Goal: Entertainment & Leisure: Browse casually

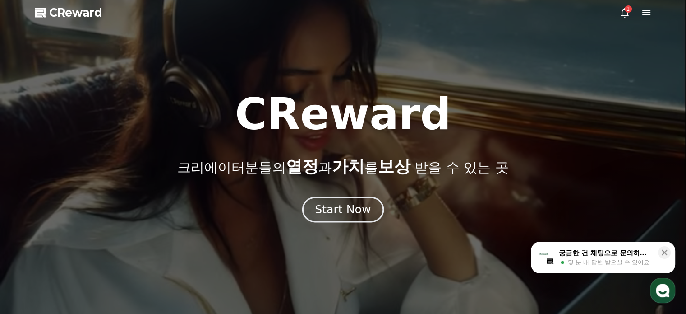
click at [340, 216] on div "Start Now" at bounding box center [343, 209] width 56 height 15
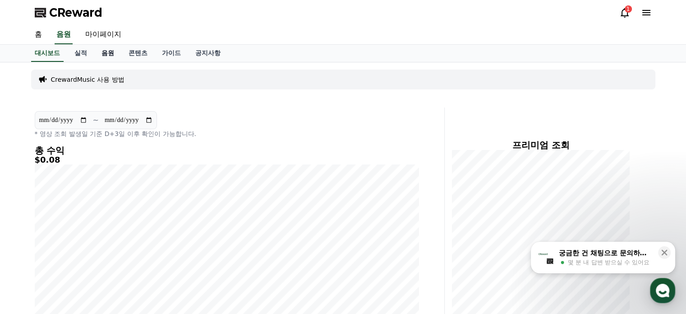
click at [112, 51] on link "음원" at bounding box center [107, 53] width 27 height 17
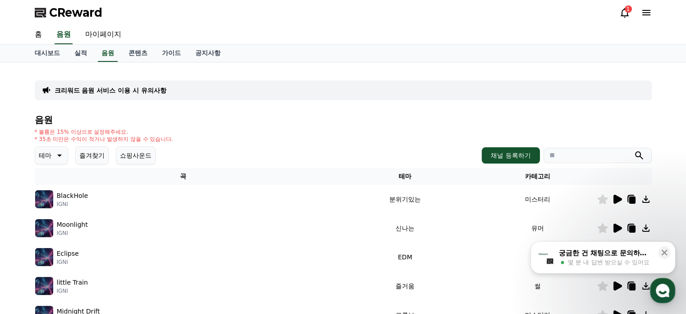
click at [43, 158] on p "테마" at bounding box center [45, 155] width 13 height 13
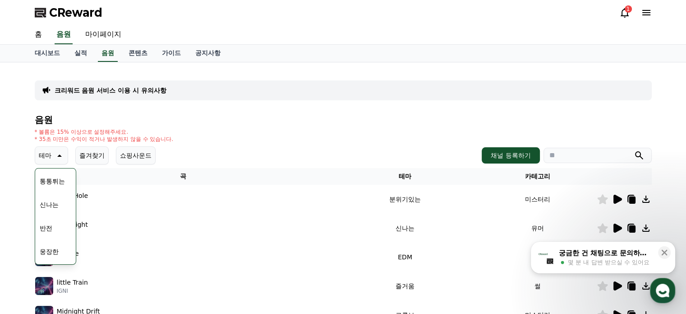
scroll to position [135, 0]
click at [51, 210] on button "반전" at bounding box center [46, 208] width 20 height 20
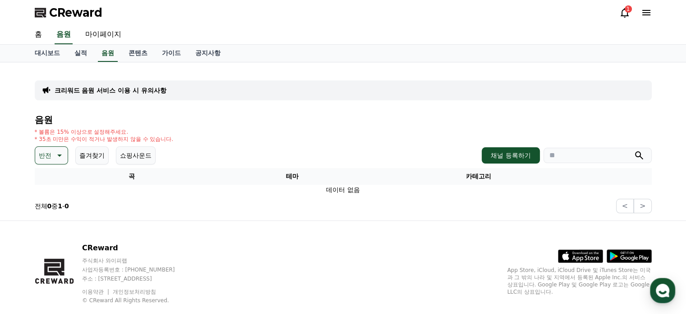
click at [56, 158] on icon at bounding box center [58, 155] width 11 height 11
click at [55, 234] on button "긴장되는" at bounding box center [52, 230] width 32 height 20
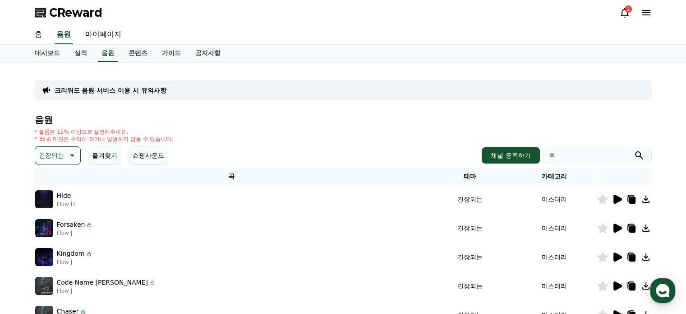
click at [620, 200] on icon at bounding box center [617, 199] width 11 height 11
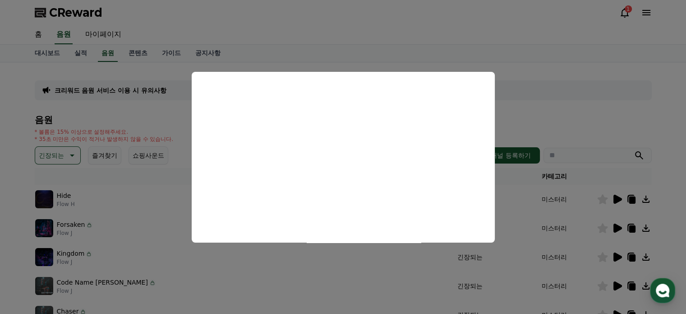
click at [529, 96] on button "close modal" at bounding box center [343, 157] width 686 height 314
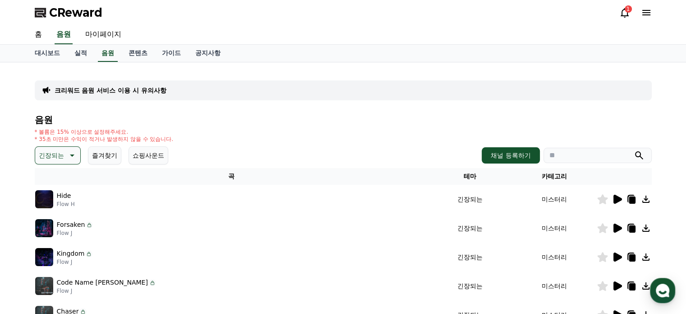
click at [622, 228] on div at bounding box center [624, 227] width 54 height 11
click at [617, 227] on icon at bounding box center [618, 227] width 9 height 9
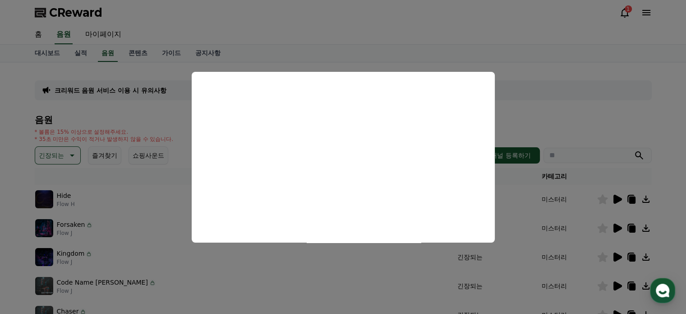
click at [518, 102] on button "close modal" at bounding box center [343, 157] width 686 height 314
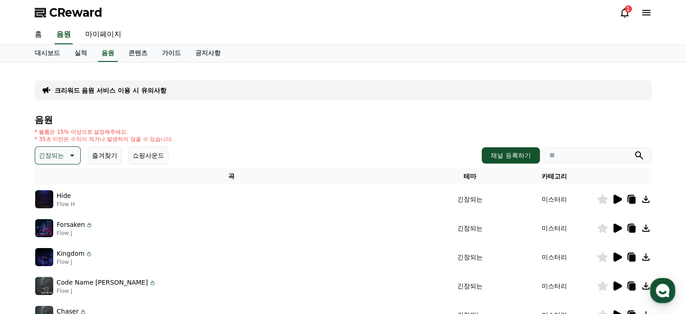
click at [68, 154] on icon at bounding box center [71, 155] width 11 height 11
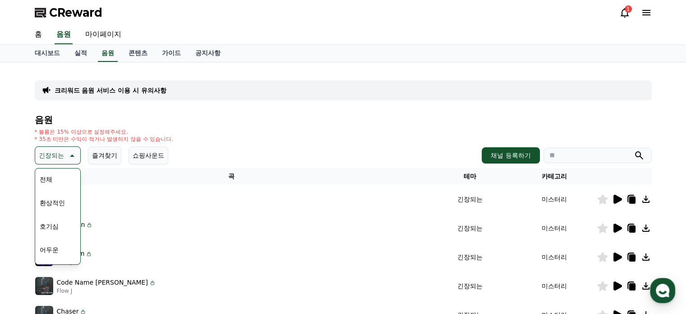
click at [56, 199] on button "환상적인" at bounding box center [52, 203] width 32 height 20
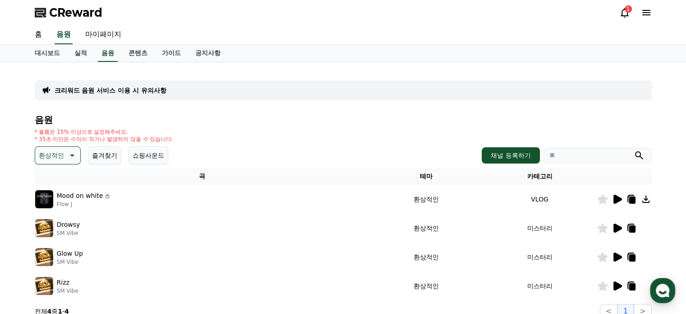
click at [617, 199] on icon at bounding box center [618, 198] width 9 height 9
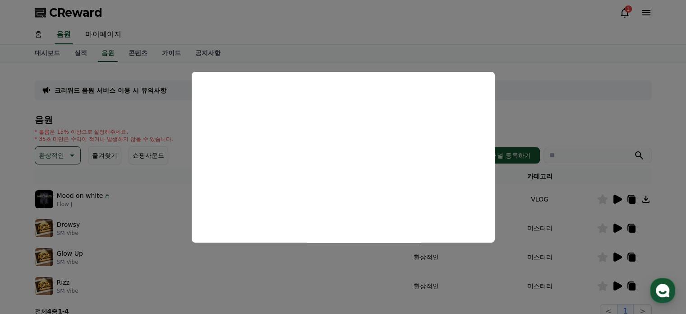
click at [545, 105] on button "close modal" at bounding box center [343, 157] width 686 height 314
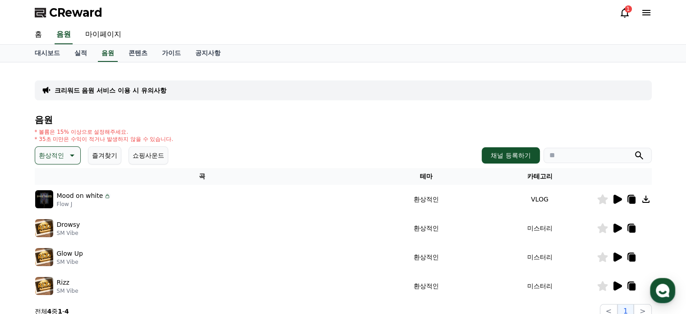
click at [619, 227] on icon at bounding box center [618, 227] width 9 height 9
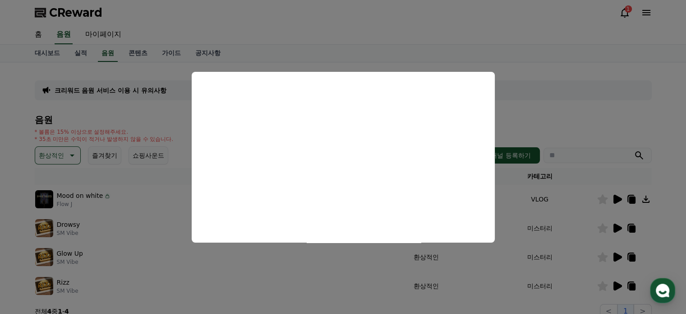
click at [547, 118] on button "close modal" at bounding box center [343, 157] width 686 height 314
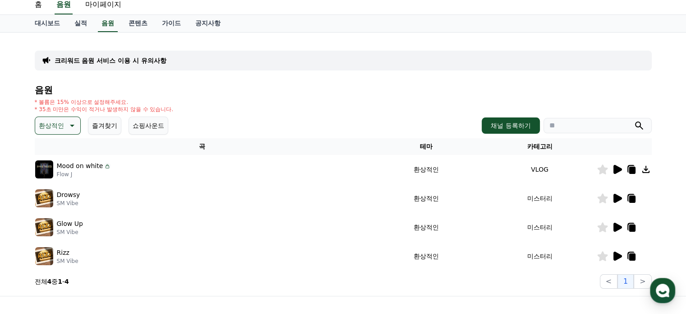
scroll to position [45, 0]
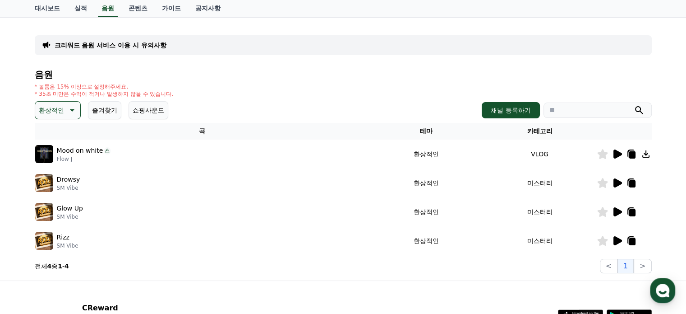
click at [47, 119] on div "음원 * 볼륨은 15% 이상으로 설정해주세요. * 35초 미만은 수익이 적거나 발생하지 않을 수 있습니다. 환상적인 즐겨찾기 쇼핑사운드 채널 …" at bounding box center [343, 170] width 617 height 203
click at [49, 117] on button "환상적인" at bounding box center [58, 110] width 46 height 18
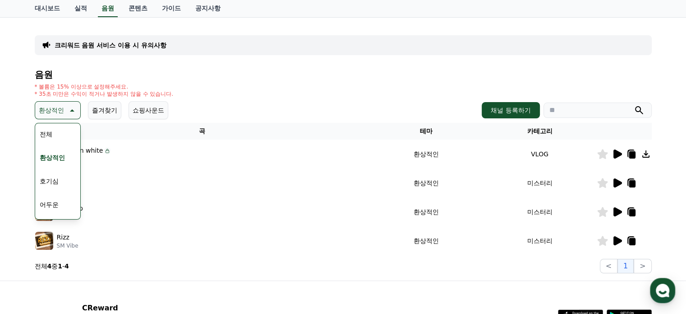
click at [58, 179] on button "호기심" at bounding box center [49, 181] width 26 height 20
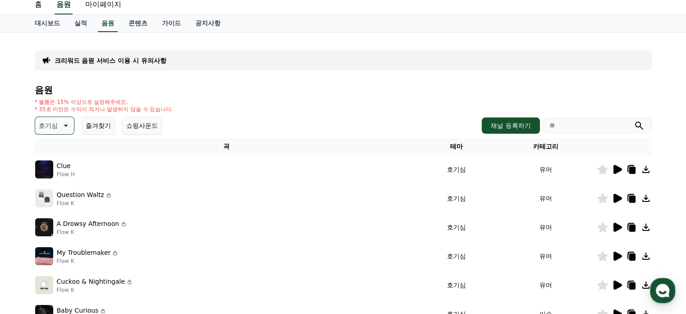
scroll to position [45, 0]
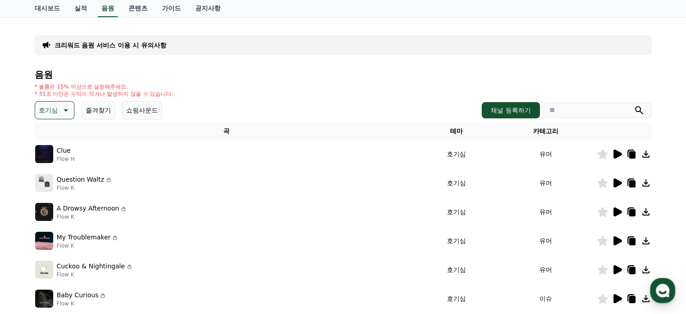
click at [611, 152] on div at bounding box center [624, 153] width 54 height 11
click at [617, 152] on icon at bounding box center [618, 153] width 9 height 9
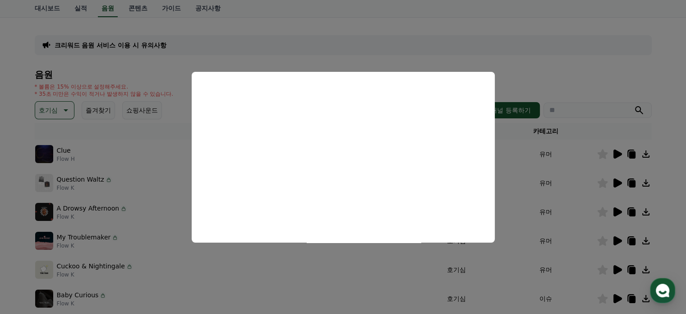
click at [139, 180] on button "close modal" at bounding box center [343, 157] width 686 height 314
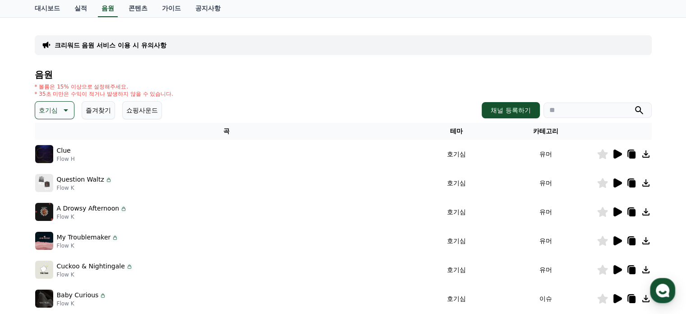
click at [130, 184] on div "Question Waltz Flow K" at bounding box center [226, 183] width 383 height 18
click at [609, 182] on div at bounding box center [624, 182] width 54 height 11
click at [614, 182] on icon at bounding box center [618, 182] width 9 height 9
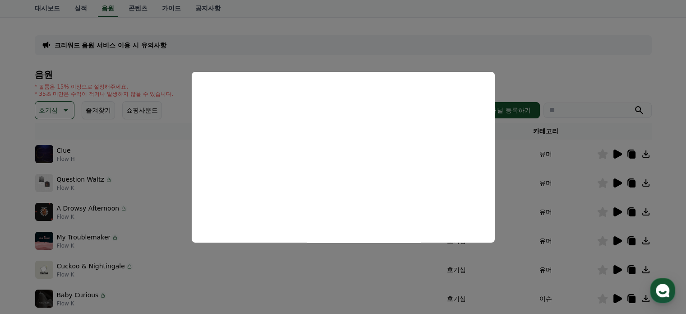
click at [546, 68] on button "close modal" at bounding box center [343, 157] width 686 height 314
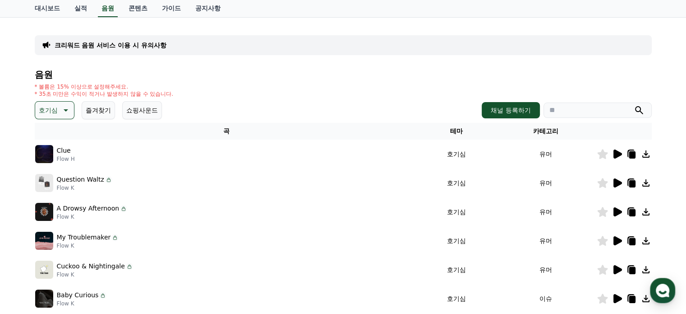
click at [78, 211] on p "A Drowsy Afternoon" at bounding box center [88, 207] width 63 height 9
click at [58, 215] on p "Flow K" at bounding box center [92, 216] width 71 height 7
click at [46, 213] on img at bounding box center [44, 212] width 18 height 18
click at [617, 211] on icon at bounding box center [618, 211] width 9 height 9
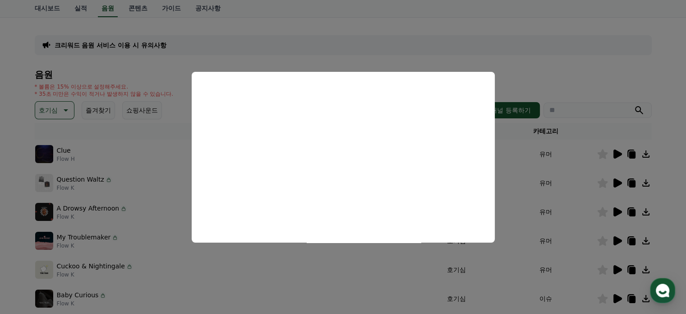
click at [83, 240] on button "close modal" at bounding box center [343, 157] width 686 height 314
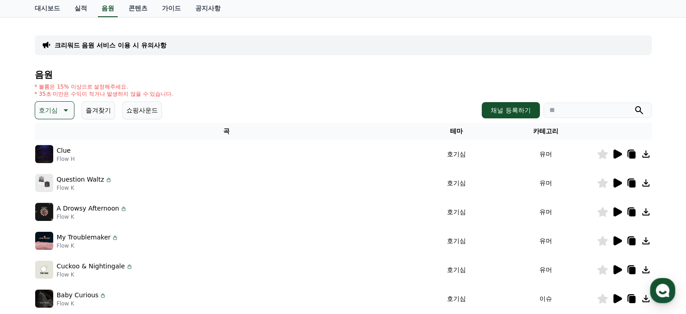
click at [615, 238] on icon at bounding box center [618, 240] width 9 height 9
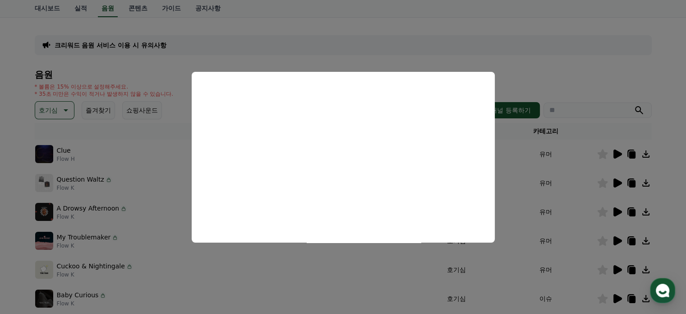
click at [615, 262] on button "close modal" at bounding box center [343, 157] width 686 height 314
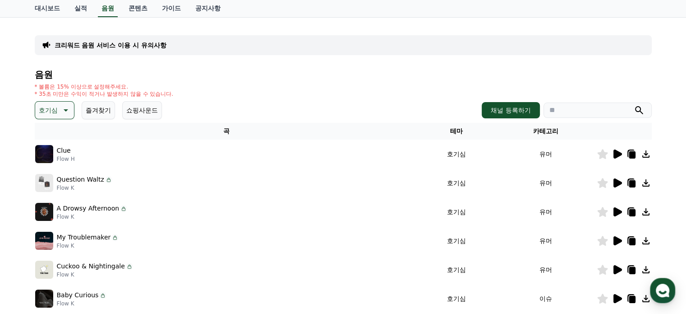
click at [617, 267] on icon at bounding box center [618, 269] width 9 height 9
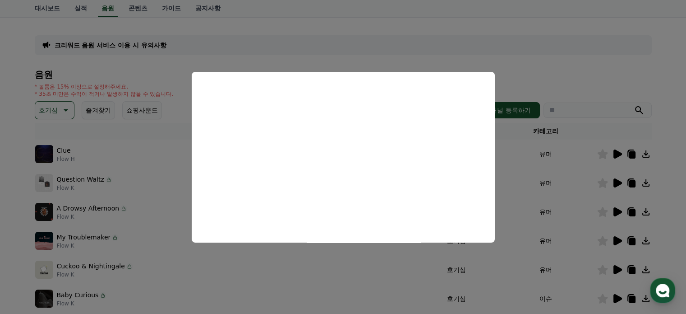
click at [271, 282] on button "close modal" at bounding box center [343, 157] width 686 height 314
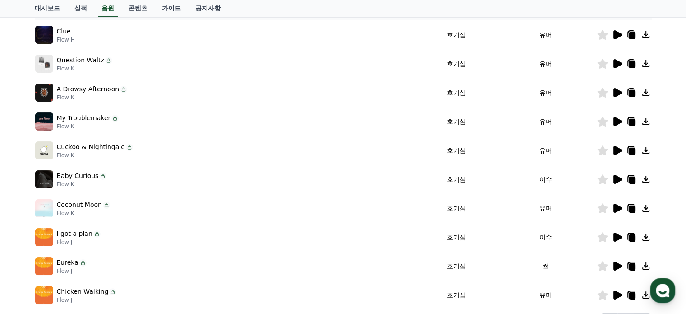
scroll to position [180, 0]
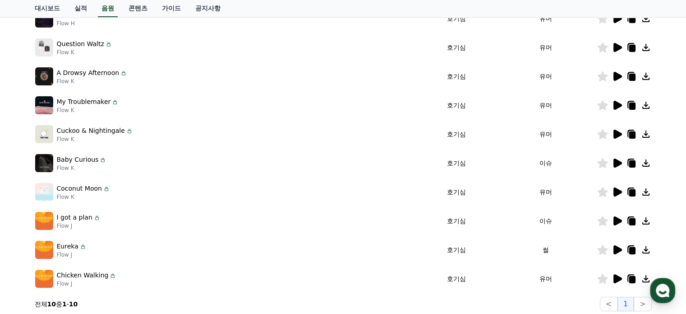
click at [623, 194] on div at bounding box center [624, 191] width 54 height 11
click at [619, 191] on icon at bounding box center [618, 191] width 9 height 9
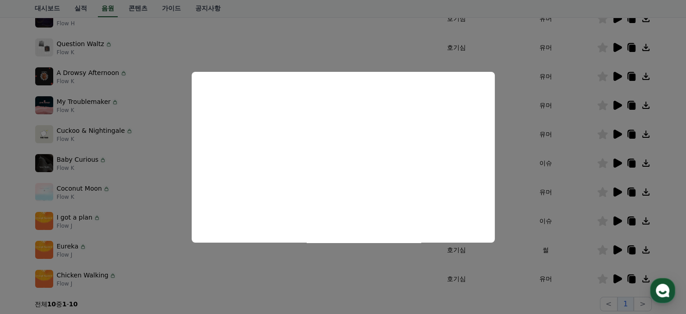
click at [622, 278] on button "close modal" at bounding box center [343, 157] width 686 height 314
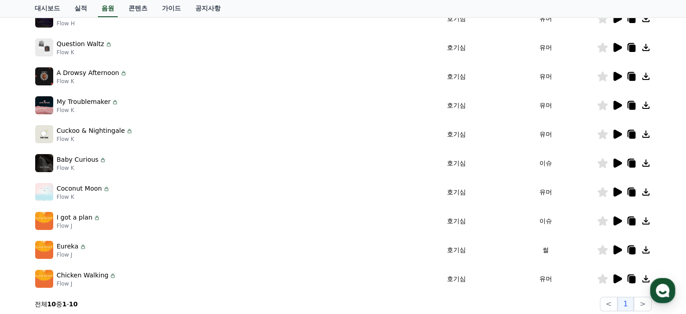
click at [619, 277] on icon at bounding box center [618, 278] width 9 height 9
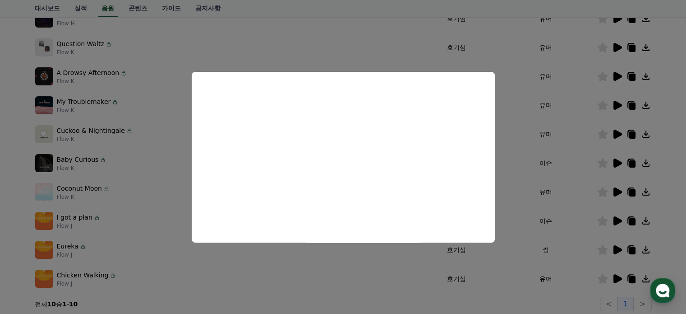
drag, startPoint x: 346, startPoint y: 261, endPoint x: 366, endPoint y: 261, distance: 19.9
click at [346, 261] on button "close modal" at bounding box center [343, 157] width 686 height 314
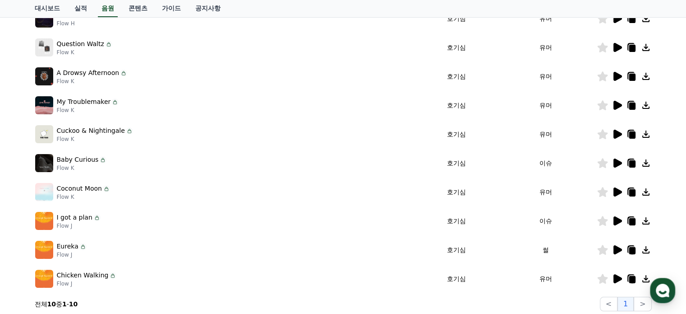
click at [616, 221] on icon at bounding box center [618, 220] width 9 height 9
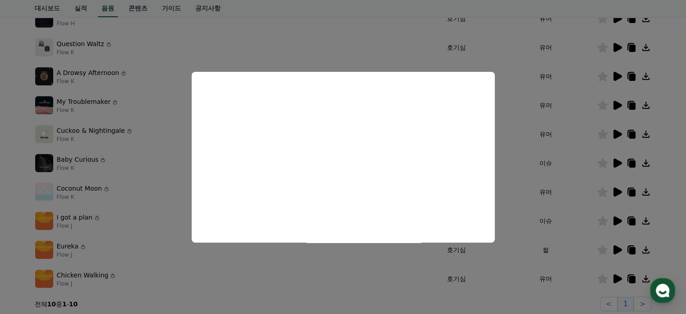
click at [634, 218] on button "close modal" at bounding box center [343, 157] width 686 height 314
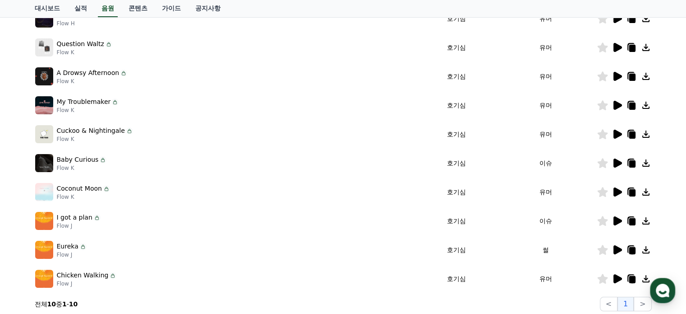
click at [633, 219] on icon at bounding box center [632, 221] width 6 height 7
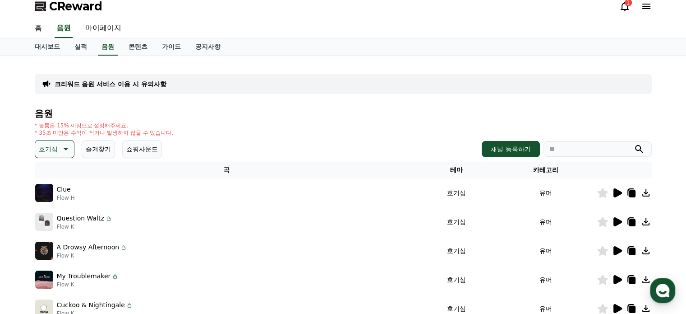
scroll to position [0, 0]
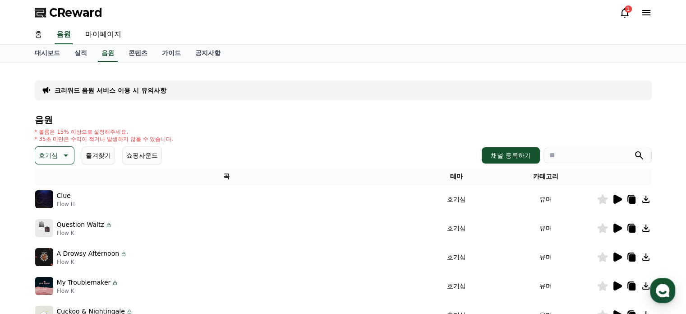
click at [93, 134] on p "* 볼륨은 15% 이상으로 설정해주세요." at bounding box center [104, 131] width 139 height 7
click at [59, 153] on button "호기심" at bounding box center [55, 155] width 40 height 18
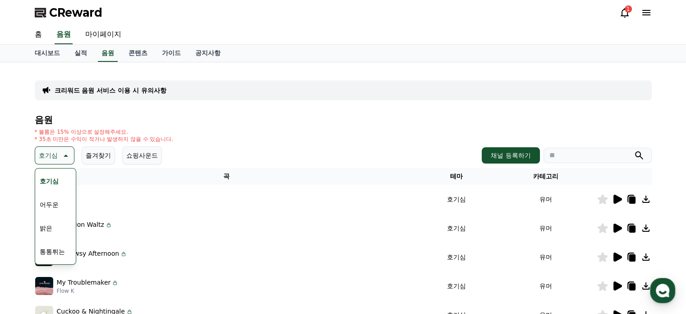
scroll to position [90, 0]
click at [51, 225] on button "신나는" at bounding box center [49, 230] width 26 height 20
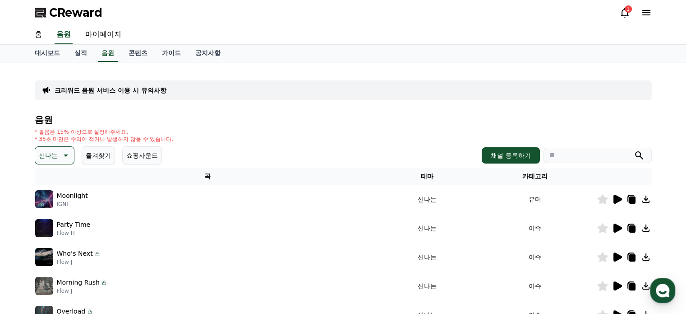
click at [615, 196] on icon at bounding box center [618, 198] width 9 height 9
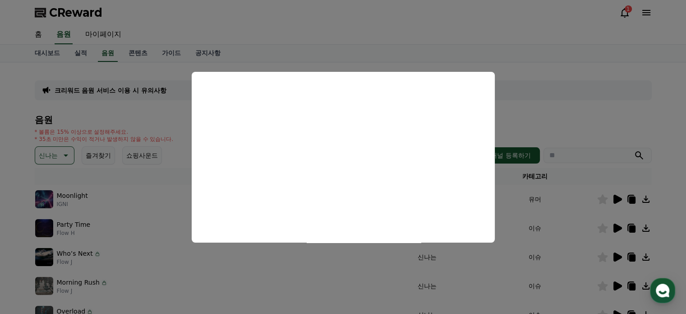
click at [572, 79] on button "close modal" at bounding box center [343, 157] width 686 height 314
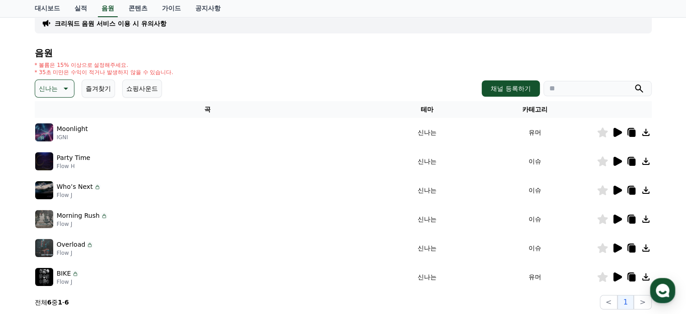
scroll to position [90, 0]
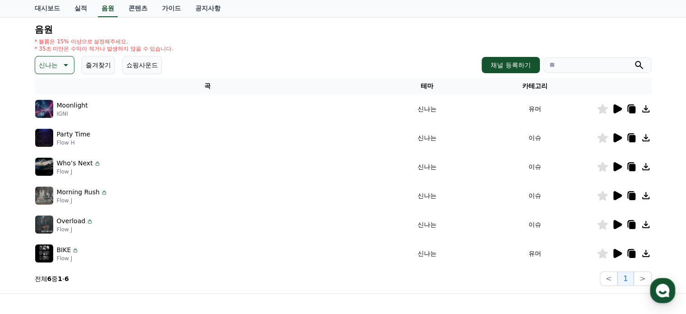
click at [621, 139] on icon at bounding box center [617, 137] width 11 height 11
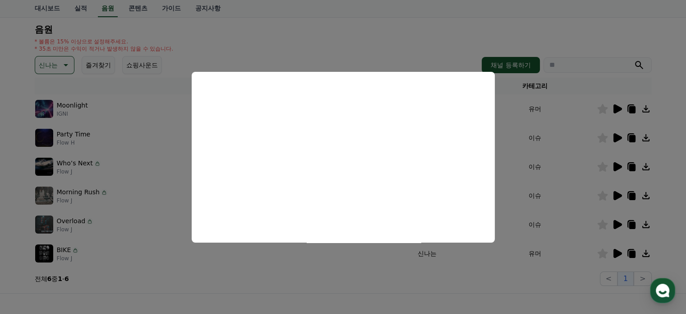
click at [378, 35] on button "close modal" at bounding box center [343, 157] width 686 height 314
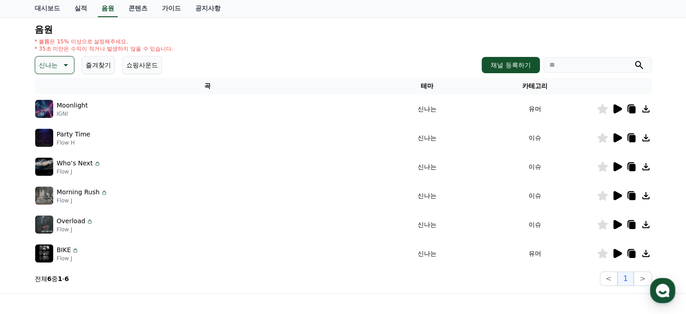
click at [629, 137] on icon at bounding box center [632, 138] width 6 height 7
click at [126, 139] on div "Party Time Flow H" at bounding box center [207, 138] width 345 height 18
click at [614, 134] on icon at bounding box center [618, 137] width 9 height 9
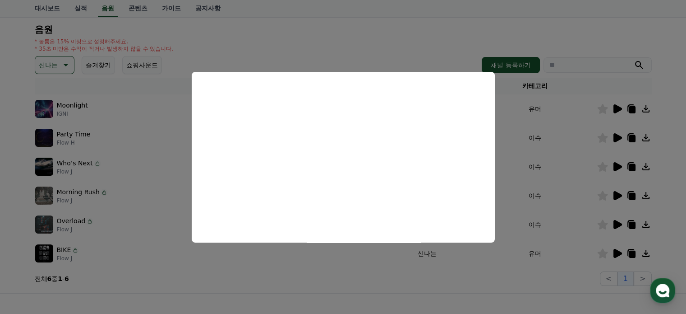
click at [339, 32] on button "close modal" at bounding box center [343, 157] width 686 height 314
